Goal: Obtain resource: Download file/media

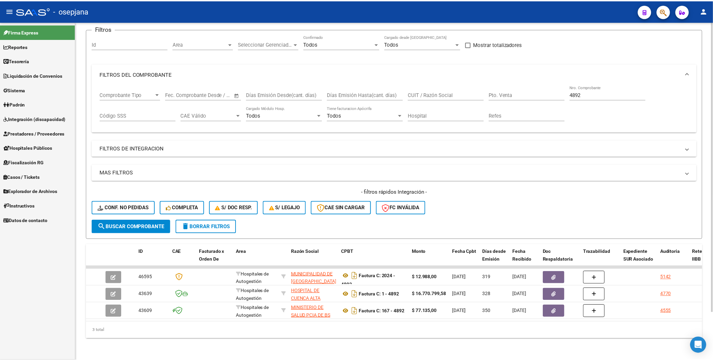
scroll to position [19, 0]
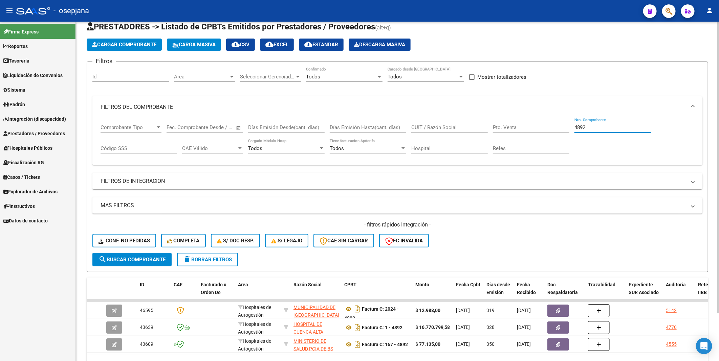
drag, startPoint x: 603, startPoint y: 128, endPoint x: 567, endPoint y: 128, distance: 35.2
click at [567, 128] on div "Comprobante Tipo Comprobante Tipo Start date – End date Fec. Comprobante Desde …" at bounding box center [397, 139] width 594 height 42
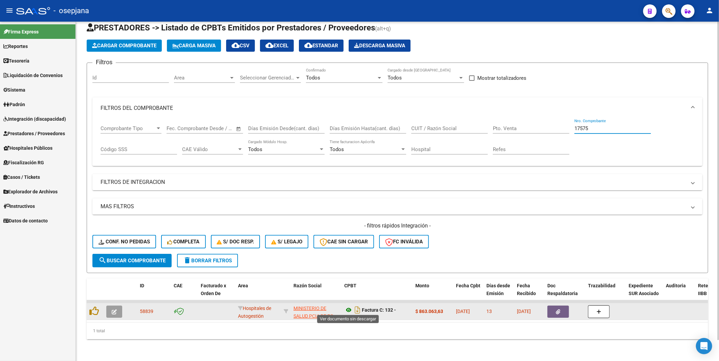
type input "17575"
click at [350, 307] on icon at bounding box center [348, 310] width 9 height 8
click at [553, 310] on button "button" at bounding box center [558, 312] width 22 height 12
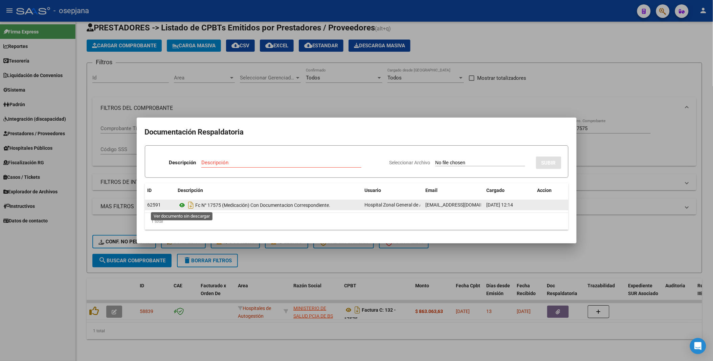
click at [181, 204] on icon at bounding box center [182, 205] width 9 height 8
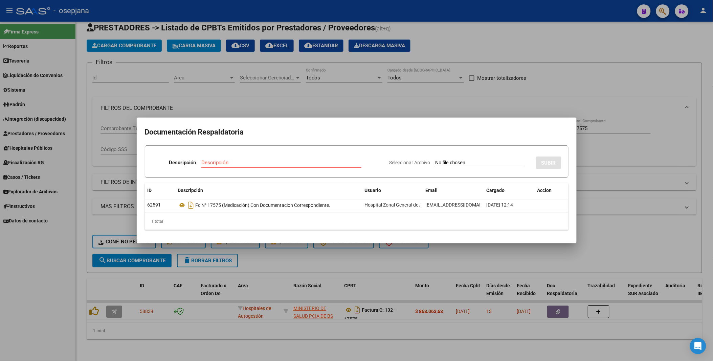
click at [631, 156] on div at bounding box center [356, 180] width 713 height 361
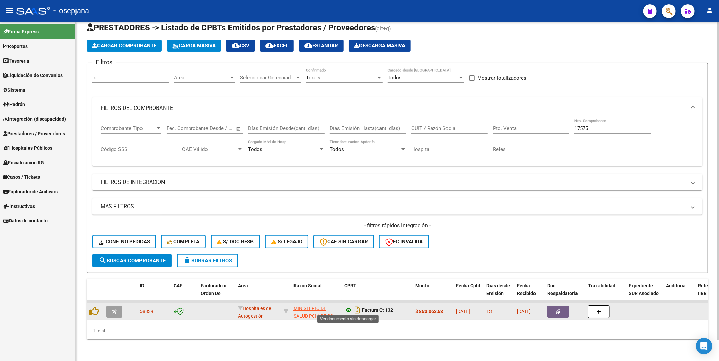
click at [349, 308] on icon at bounding box center [348, 310] width 9 height 8
click at [115, 312] on icon "button" at bounding box center [114, 312] width 5 height 5
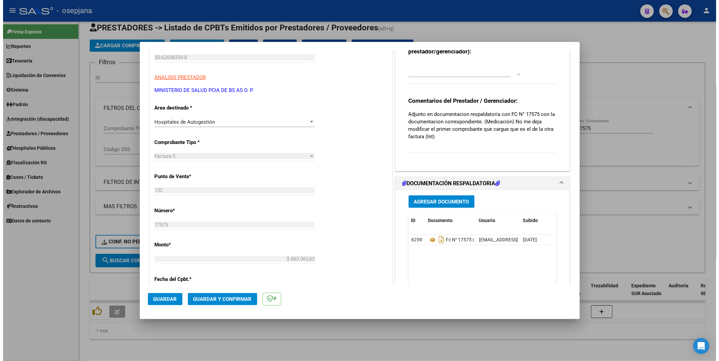
scroll to position [0, 0]
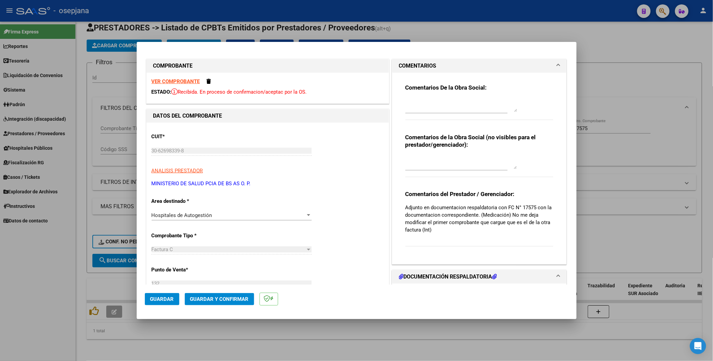
click at [613, 97] on div at bounding box center [356, 180] width 713 height 361
type input "$ 0,00"
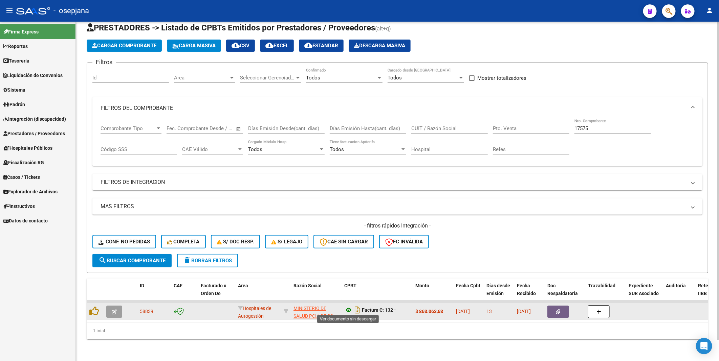
click at [350, 307] on icon at bounding box center [348, 310] width 9 height 8
